Goal: Task Accomplishment & Management: Complete application form

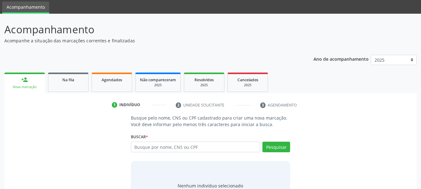
scroll to position [31, 0]
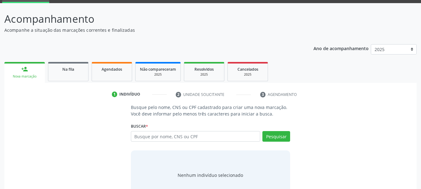
click at [160, 140] on input "text" at bounding box center [196, 136] width 130 height 11
type input "702600740741441"
click at [273, 136] on button "Pesquisar" at bounding box center [276, 136] width 28 height 11
type input "702600740741441"
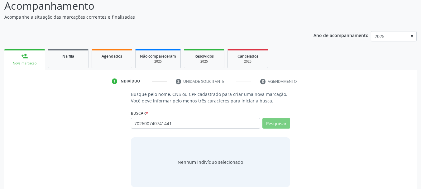
scroll to position [51, 0]
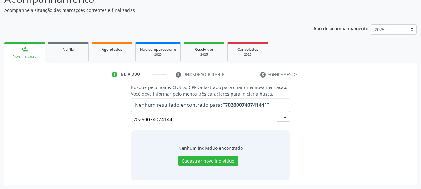
click at [178, 120] on input "702600740741441" at bounding box center [205, 119] width 145 height 12
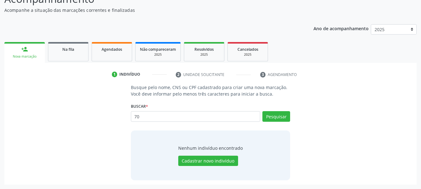
type input "7"
click at [149, 118] on input "text" at bounding box center [196, 116] width 130 height 11
click at [201, 117] on input "text" at bounding box center [196, 116] width 130 height 11
type input "12986962599"
click at [274, 117] on button "Pesquisar" at bounding box center [276, 116] width 28 height 11
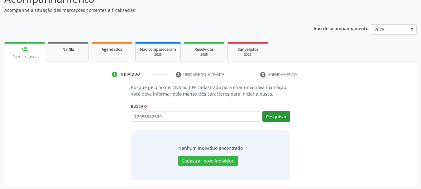
type input "12986962599"
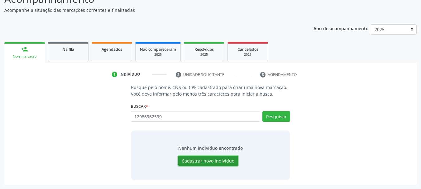
click at [205, 163] on button "Cadastrar novo indivíduo" at bounding box center [208, 161] width 60 height 11
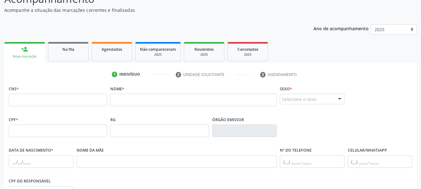
scroll to position [82, 0]
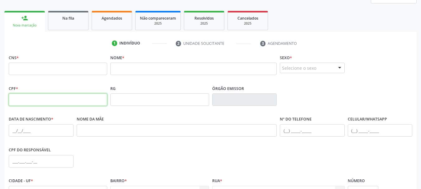
click at [32, 98] on input "text" at bounding box center [58, 99] width 98 height 12
type input "129.869.625-99"
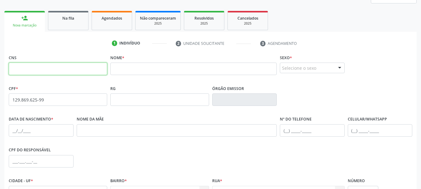
click at [30, 69] on input "text" at bounding box center [58, 69] width 98 height 12
type input "702 6007 4074 1441"
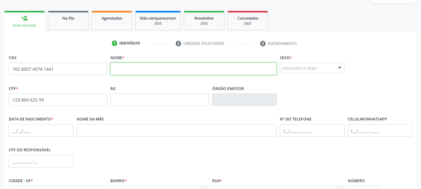
click at [122, 66] on input "text" at bounding box center [193, 69] width 166 height 12
type input "[PERSON_NAME]"
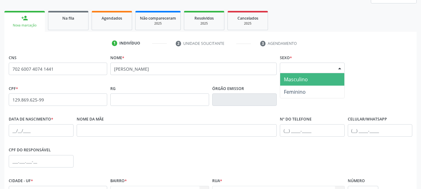
click at [342, 68] on div at bounding box center [339, 68] width 9 height 11
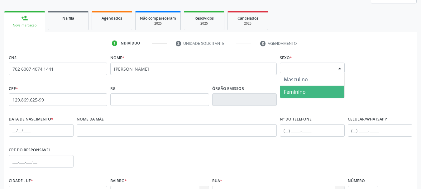
click at [308, 90] on span "Feminino" at bounding box center [312, 92] width 64 height 12
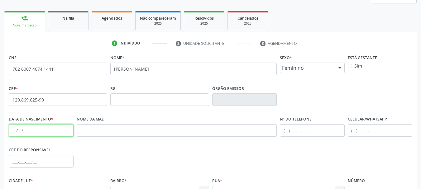
click at [10, 127] on input "text" at bounding box center [41, 130] width 65 height 12
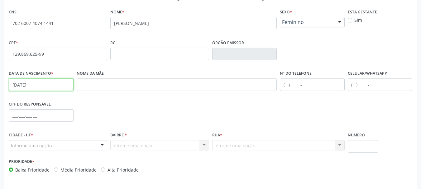
scroll to position [145, 0]
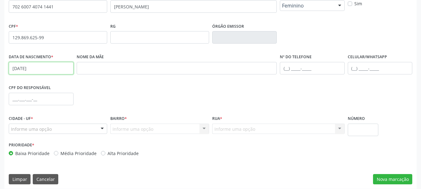
type input "[DATE]"
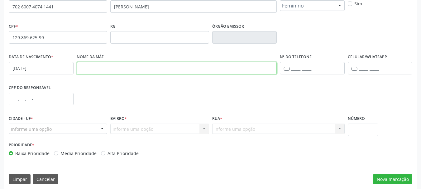
click at [93, 64] on input "text" at bounding box center [177, 68] width 200 height 12
type input "[PERSON_NAME][DEMOGRAPHIC_DATA]"
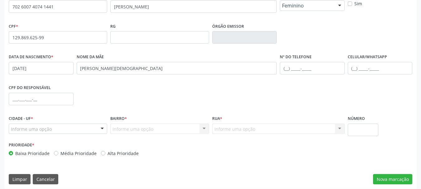
click at [102, 127] on div at bounding box center [102, 129] width 9 height 11
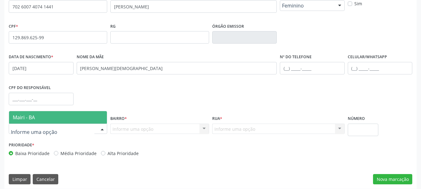
click at [87, 117] on span "Mairi - BA" at bounding box center [58, 117] width 98 height 12
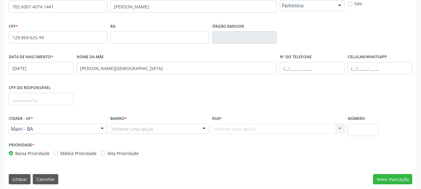
click at [190, 128] on div "Informe uma opção" at bounding box center [159, 129] width 98 height 11
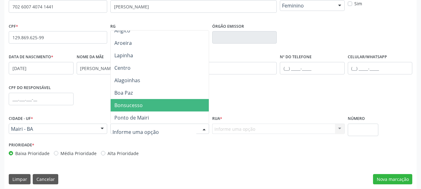
scroll to position [62, 0]
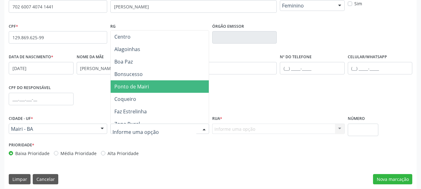
click at [135, 85] on span "Ponto de Mairi" at bounding box center [131, 86] width 35 height 7
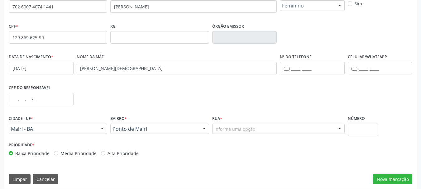
click at [327, 128] on div "Informe uma opção" at bounding box center [278, 129] width 132 height 11
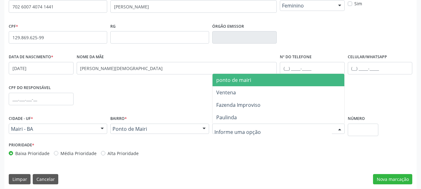
click at [241, 80] on span "ponto de mairi" at bounding box center [233, 80] width 35 height 7
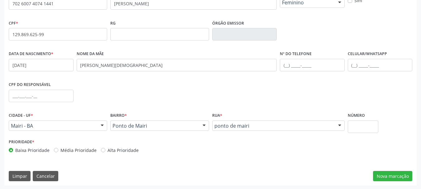
scroll to position [149, 0]
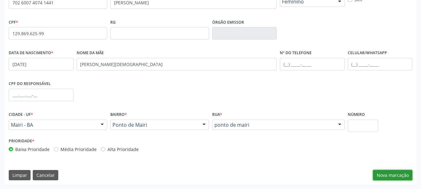
click at [398, 177] on button "Nova marcação" at bounding box center [392, 175] width 39 height 11
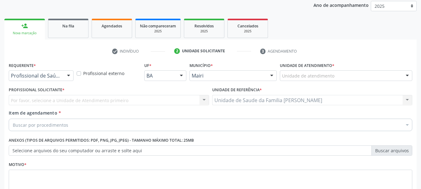
scroll to position [26, 0]
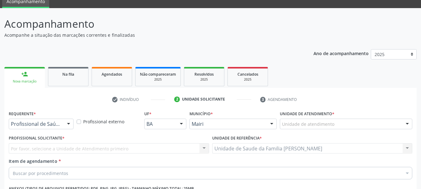
click at [343, 127] on div "Unidade de atendimento" at bounding box center [346, 124] width 132 height 11
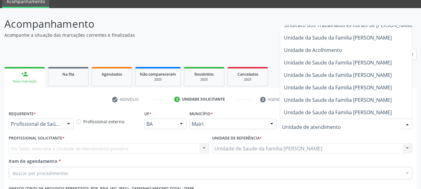
scroll to position [472, 0]
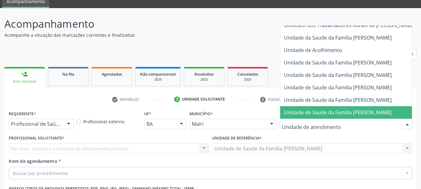
click at [358, 109] on span "Unidade de Saude da Familia [PERSON_NAME]" at bounding box center [338, 112] width 108 height 7
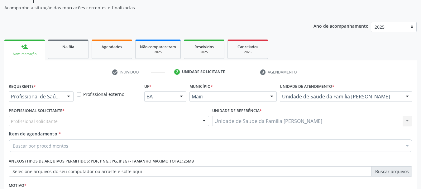
scroll to position [120, 0]
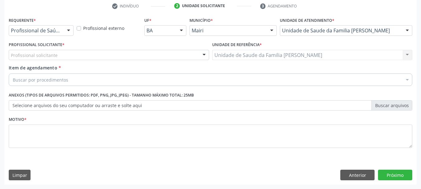
click at [89, 56] on div "Profissional solicitante" at bounding box center [109, 55] width 200 height 11
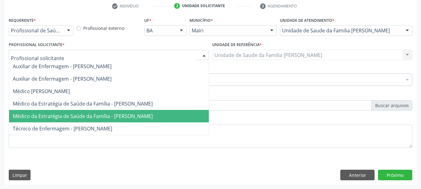
click at [85, 117] on span "Médico da Estratégia de Saúde da Família - [PERSON_NAME]" at bounding box center [83, 116] width 140 height 7
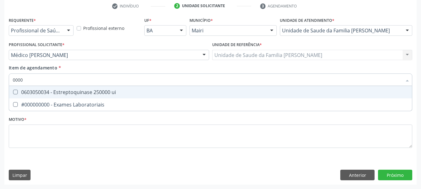
type input "00000"
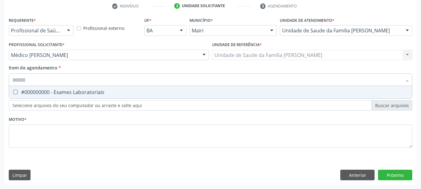
click at [65, 90] on div "#000000000 - Exames Laboratoriais" at bounding box center [210, 92] width 395 height 5
checkbox Laboratoriais "true"
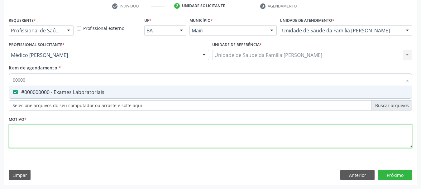
click at [39, 141] on div "Requerente * Profissional de Saúde Profissional de Saúde Paciente Nenhum result…" at bounding box center [210, 86] width 403 height 141
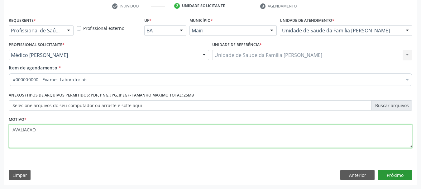
type textarea "AVALIACAO"
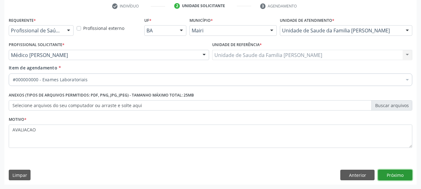
click at [387, 176] on button "Próximo" at bounding box center [395, 175] width 34 height 11
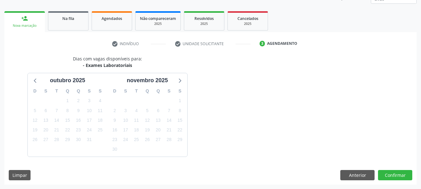
scroll to position [100, 0]
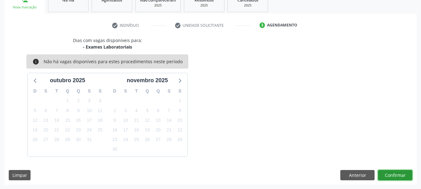
click at [390, 170] on button "Confirmar" at bounding box center [395, 175] width 34 height 11
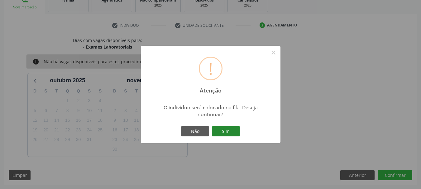
click at [225, 131] on button "Sim" at bounding box center [226, 131] width 28 height 11
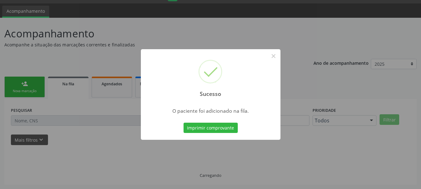
scroll to position [17, 0]
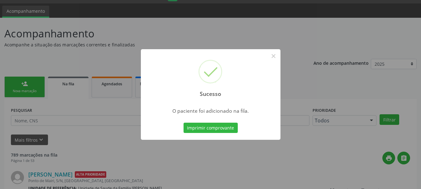
click at [225, 131] on button "Imprimir comprovante" at bounding box center [210, 128] width 54 height 11
